Goal: Book appointment/travel/reservation

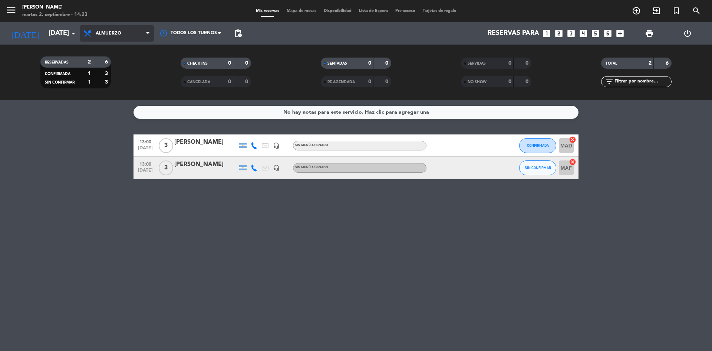
click at [118, 32] on span "Almuerzo" at bounding box center [109, 33] width 26 height 5
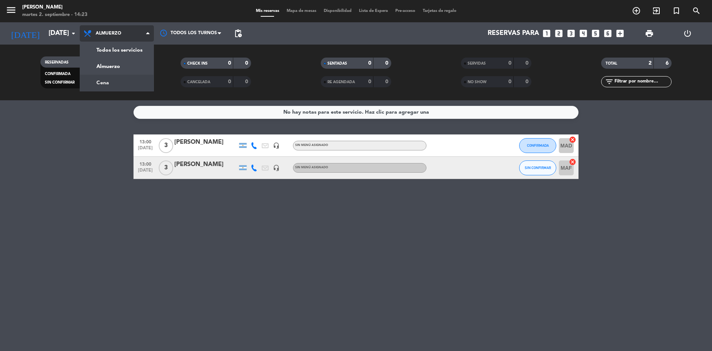
click at [116, 80] on div "menu Chocho Sushi [DATE] 2. septiembre - 14:23 Mis reservas Mapa de mesas Dispo…" at bounding box center [356, 50] width 712 height 100
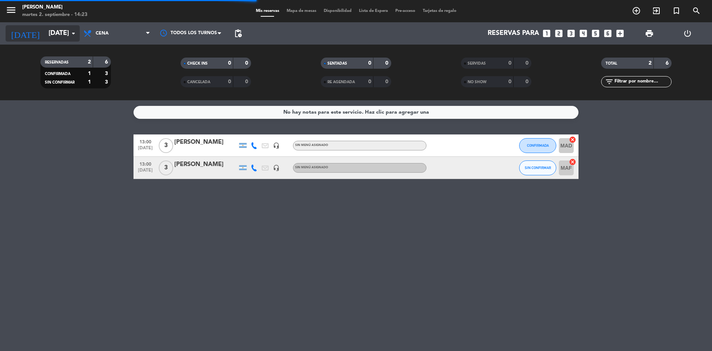
click at [70, 34] on icon "arrow_drop_down" at bounding box center [73, 33] width 9 height 9
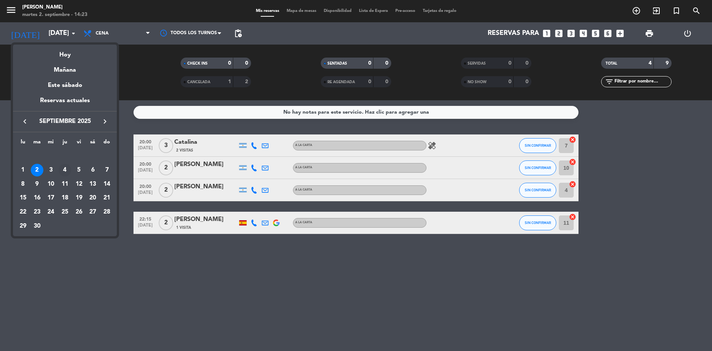
click at [61, 171] on div "4" at bounding box center [65, 170] width 13 height 13
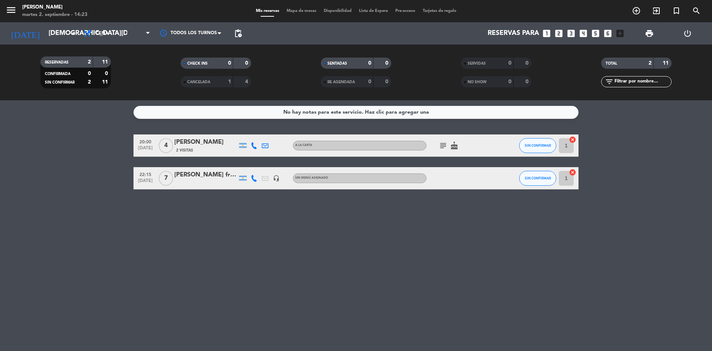
click at [444, 141] on icon "subject" at bounding box center [443, 145] width 9 height 9
click at [202, 144] on div "[PERSON_NAME]" at bounding box center [205, 142] width 63 height 10
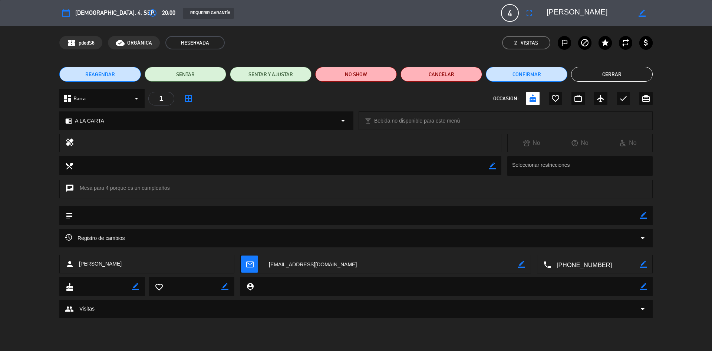
click at [83, 102] on span "Barra" at bounding box center [79, 98] width 12 height 9
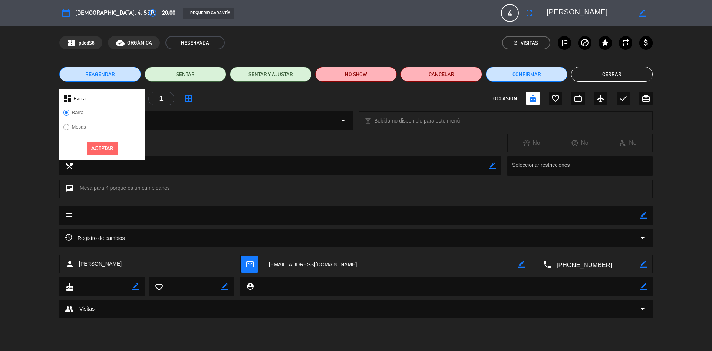
click at [69, 126] on label "Mesas" at bounding box center [74, 128] width 30 height 12
click at [95, 148] on button "Aceptar" at bounding box center [102, 148] width 31 height 13
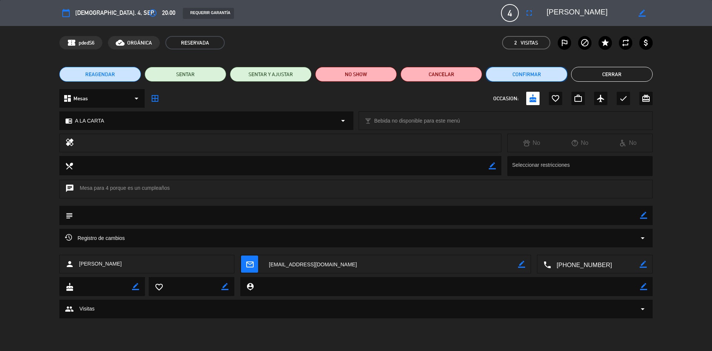
click at [530, 72] on button "Confirmar" at bounding box center [527, 74] width 82 height 15
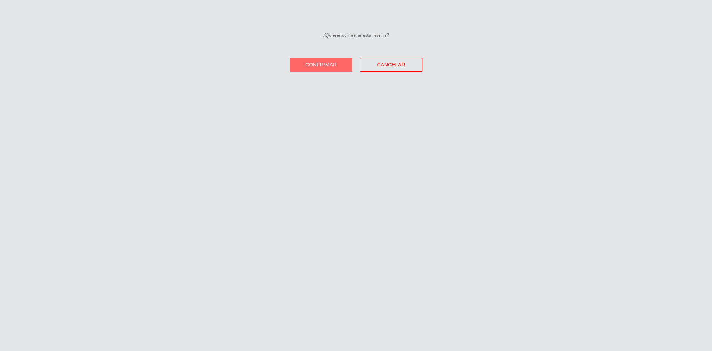
click at [329, 72] on div "¿Quieres confirmar esta reserva? Confirmar Cancelar" at bounding box center [356, 175] width 712 height 351
click at [331, 63] on span "Confirmar" at bounding box center [321, 65] width 32 height 6
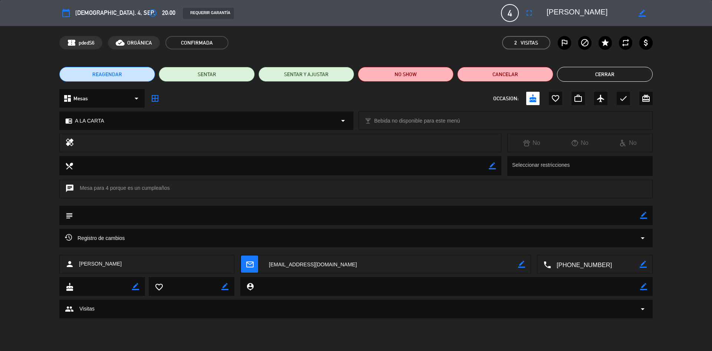
click at [629, 76] on button "Cerrar" at bounding box center [605, 74] width 96 height 15
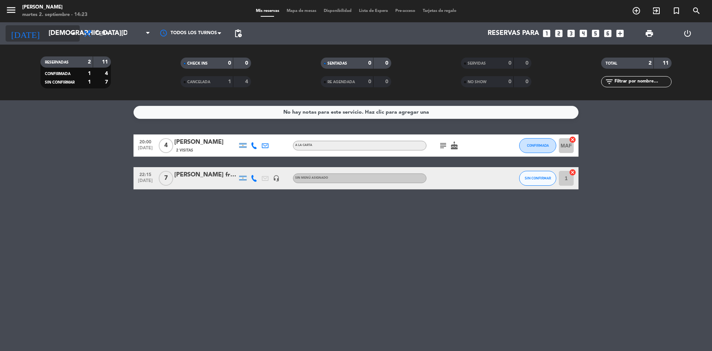
click at [69, 35] on icon "arrow_drop_down" at bounding box center [73, 33] width 9 height 9
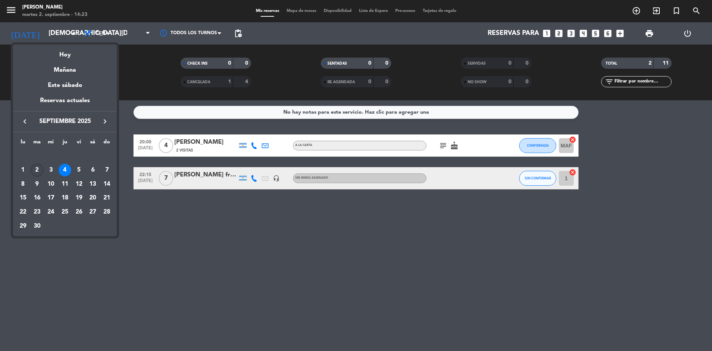
click at [40, 169] on div "2" at bounding box center [37, 170] width 13 height 13
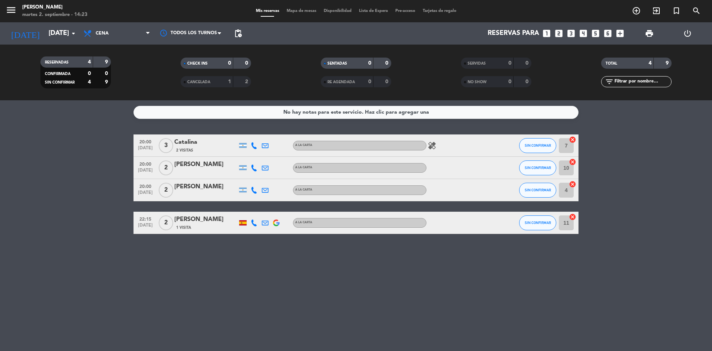
click at [433, 144] on icon "healing" at bounding box center [432, 145] width 9 height 9
click at [45, 31] on input "[DATE]" at bounding box center [88, 33] width 86 height 15
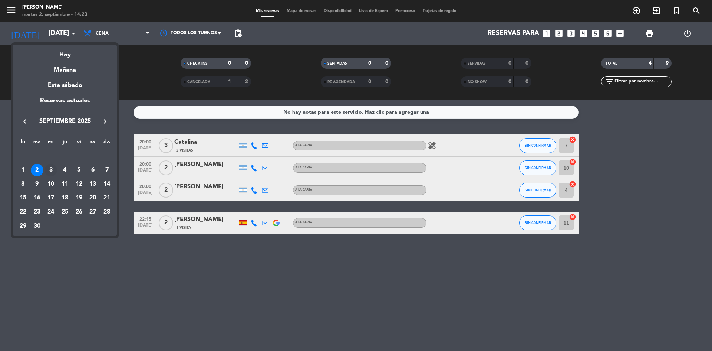
click at [48, 171] on div "3" at bounding box center [51, 170] width 13 height 13
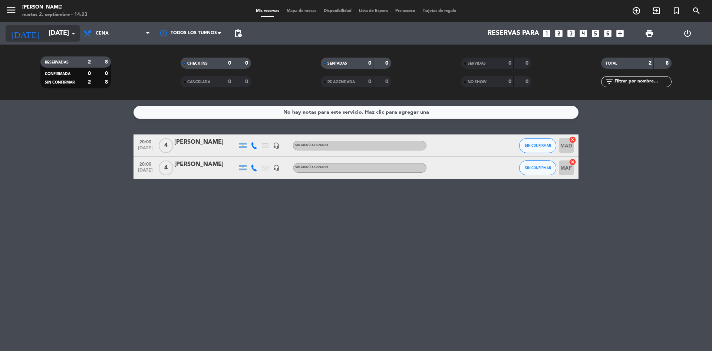
click at [57, 30] on input "[DATE]" at bounding box center [88, 33] width 86 height 15
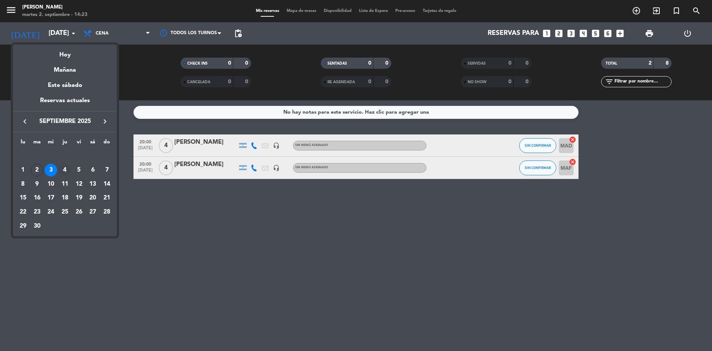
click at [64, 170] on div "4" at bounding box center [65, 170] width 13 height 13
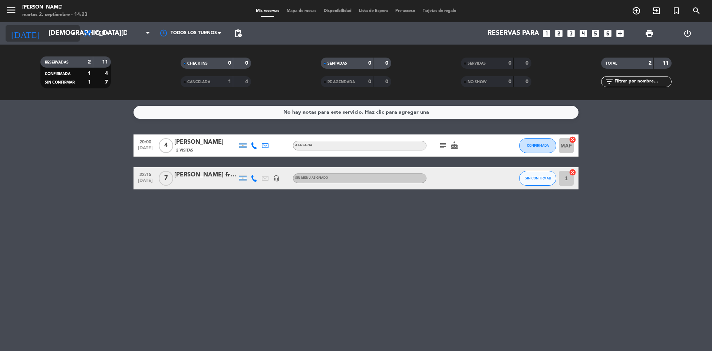
click at [48, 40] on input "[DEMOGRAPHIC_DATA][DATE]" at bounding box center [88, 33] width 86 height 15
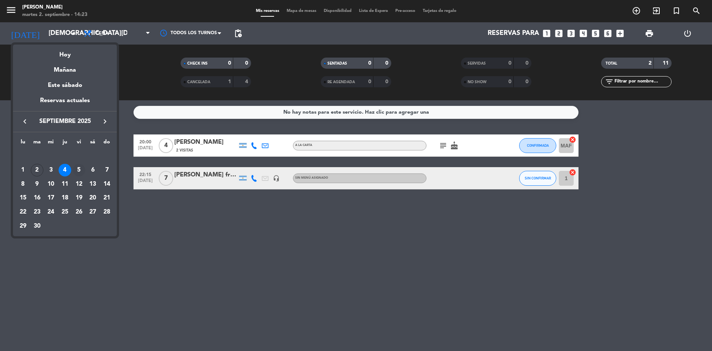
click at [81, 169] on div "5" at bounding box center [79, 170] width 13 height 13
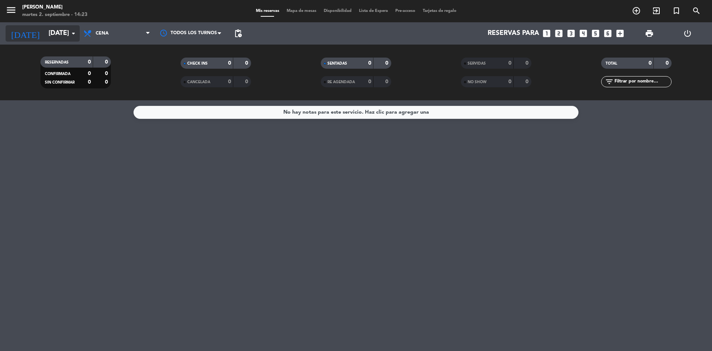
click at [59, 38] on input "[DATE]" at bounding box center [88, 33] width 86 height 15
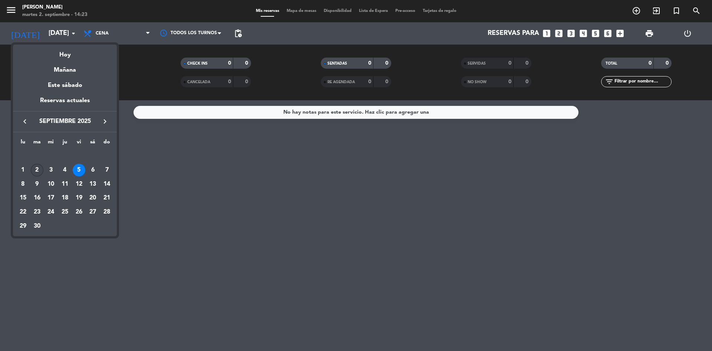
click at [42, 167] on div "2" at bounding box center [37, 170] width 13 height 13
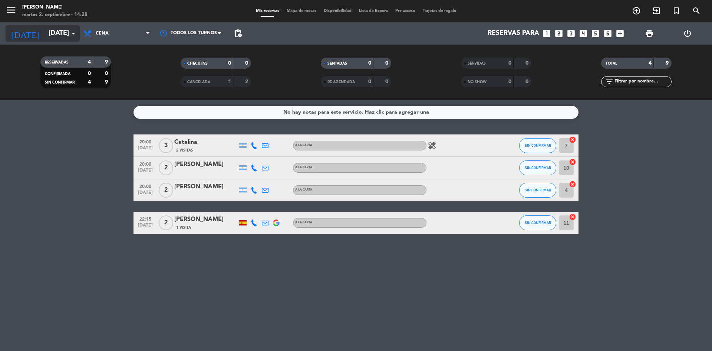
click at [45, 34] on input "[DATE]" at bounding box center [88, 33] width 86 height 15
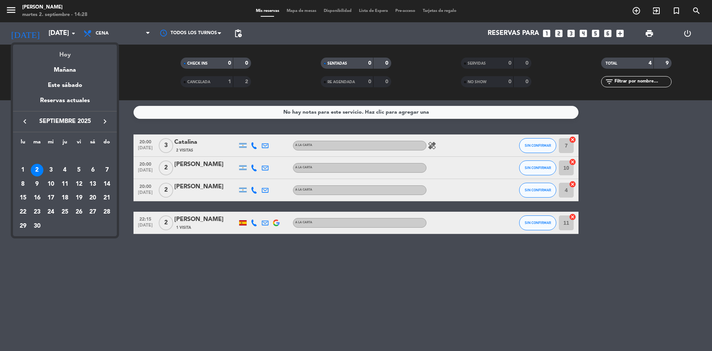
click at [63, 51] on div "Hoy" at bounding box center [65, 52] width 104 height 15
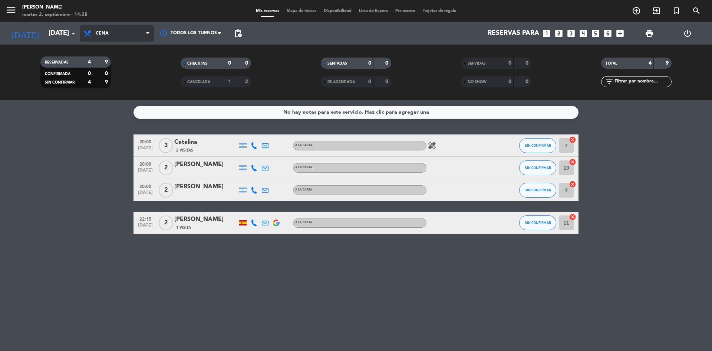
click at [113, 31] on span "Cena" at bounding box center [117, 33] width 74 height 16
click at [103, 62] on div "menu Chocho Sushi [DATE] 2. septiembre - 14:28 Mis reservas Mapa de mesas Dispo…" at bounding box center [356, 50] width 712 height 100
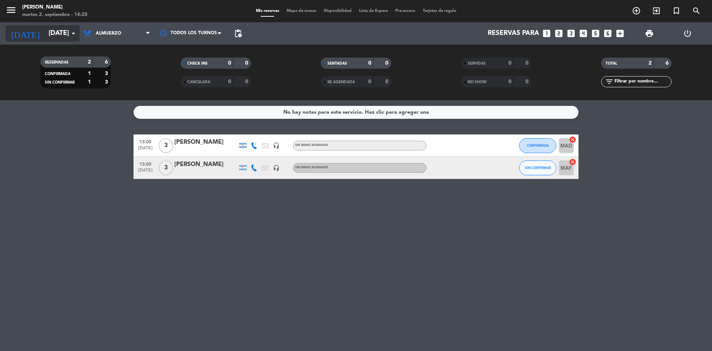
click at [63, 40] on input "[DATE]" at bounding box center [88, 33] width 86 height 15
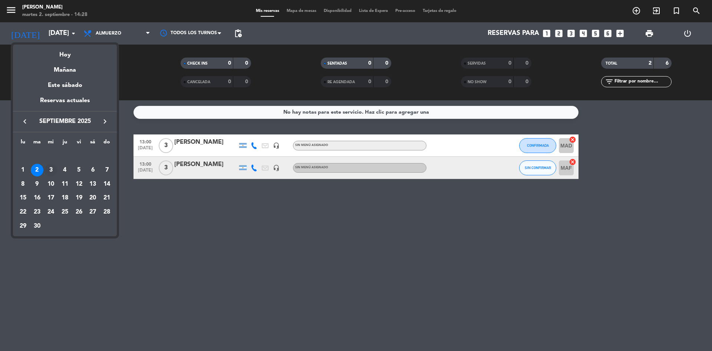
click at [50, 169] on div "3" at bounding box center [51, 170] width 13 height 13
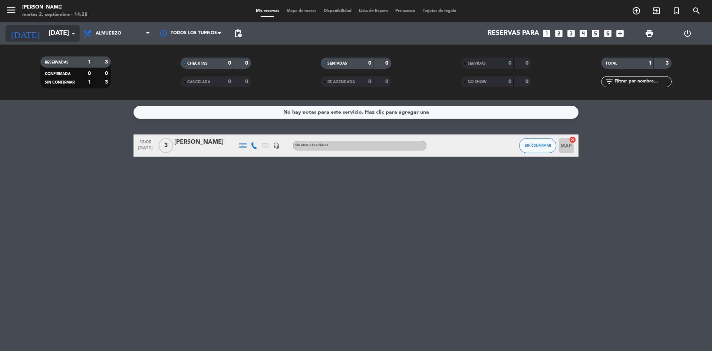
click at [48, 36] on input "[DATE]" at bounding box center [88, 33] width 86 height 15
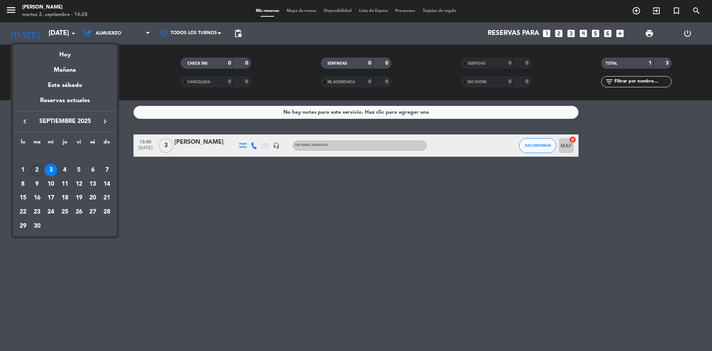
click at [39, 171] on div "2" at bounding box center [37, 170] width 13 height 13
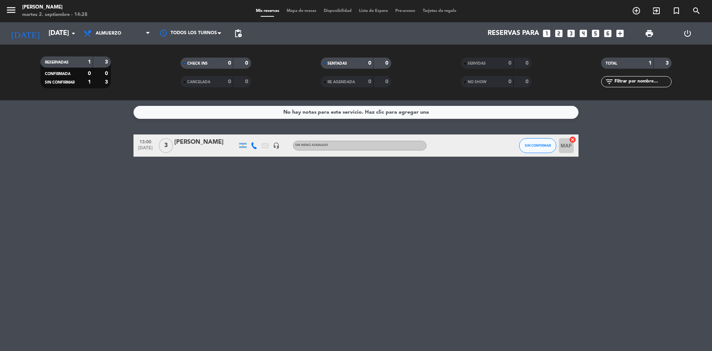
type input "[DATE]"
